Goal: Navigation & Orientation: Find specific page/section

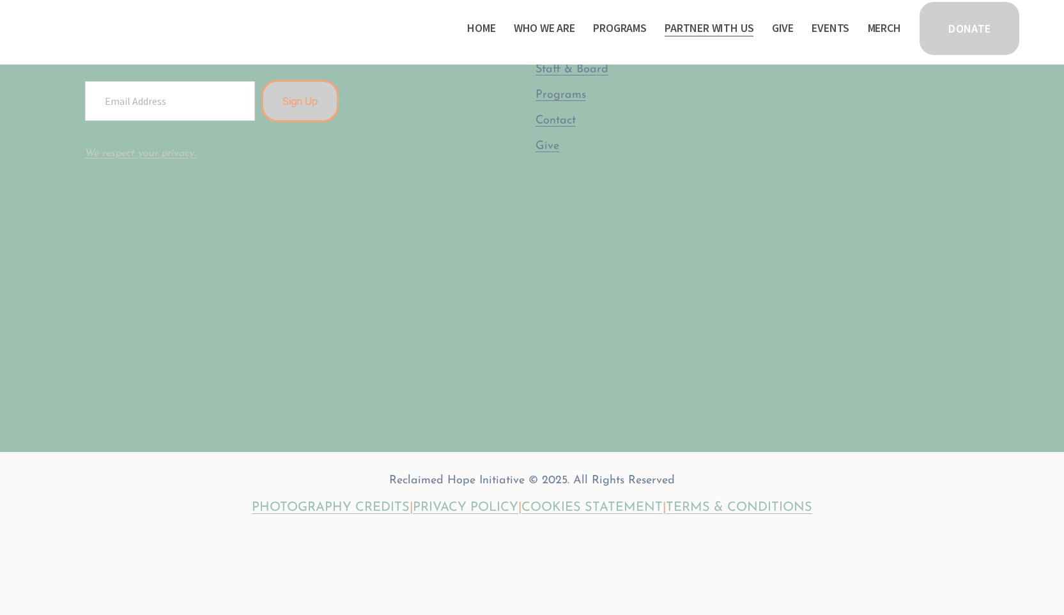
scroll to position [1218, 0]
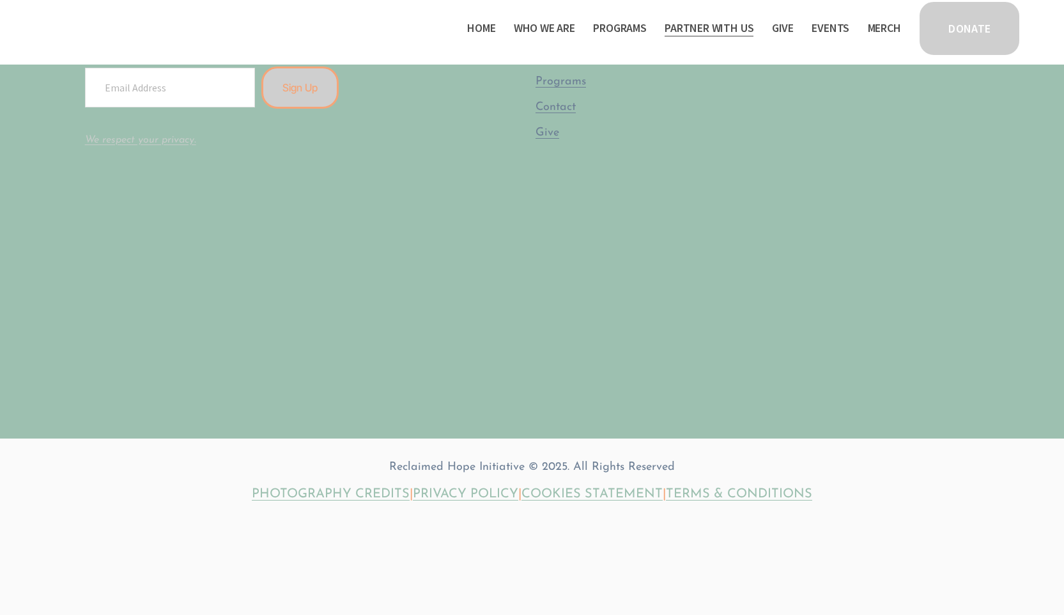
click at [523, 26] on span "Who We Are" at bounding box center [544, 28] width 61 height 19
click at [521, 27] on span "Who We Are" at bounding box center [544, 28] width 61 height 19
click at [485, 31] on link "Home" at bounding box center [481, 28] width 28 height 20
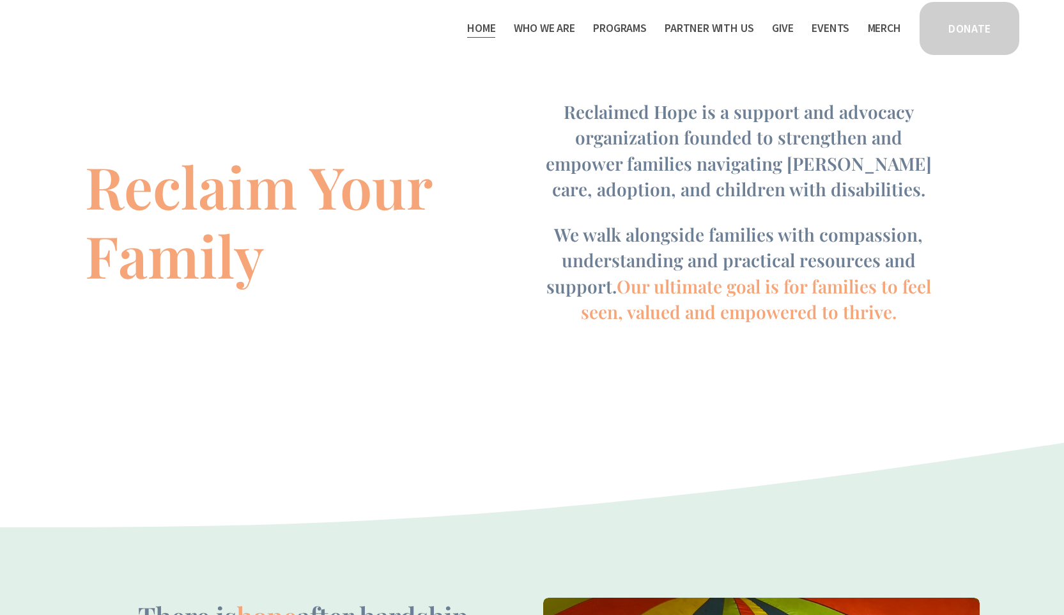
scroll to position [433, 0]
